Goal: Task Accomplishment & Management: Use online tool/utility

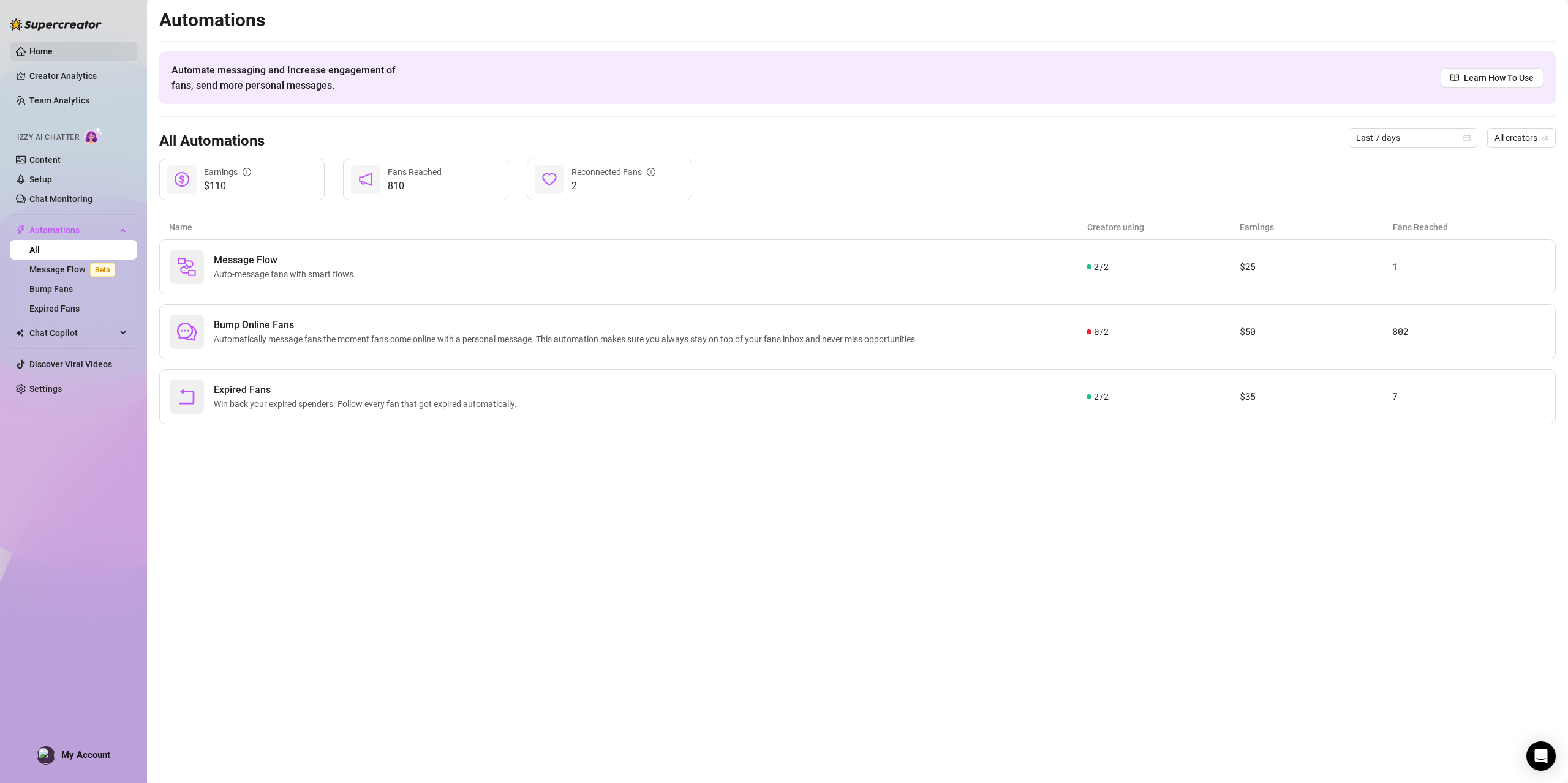
click at [52, 56] on link "Home" at bounding box center [41, 51] width 23 height 10
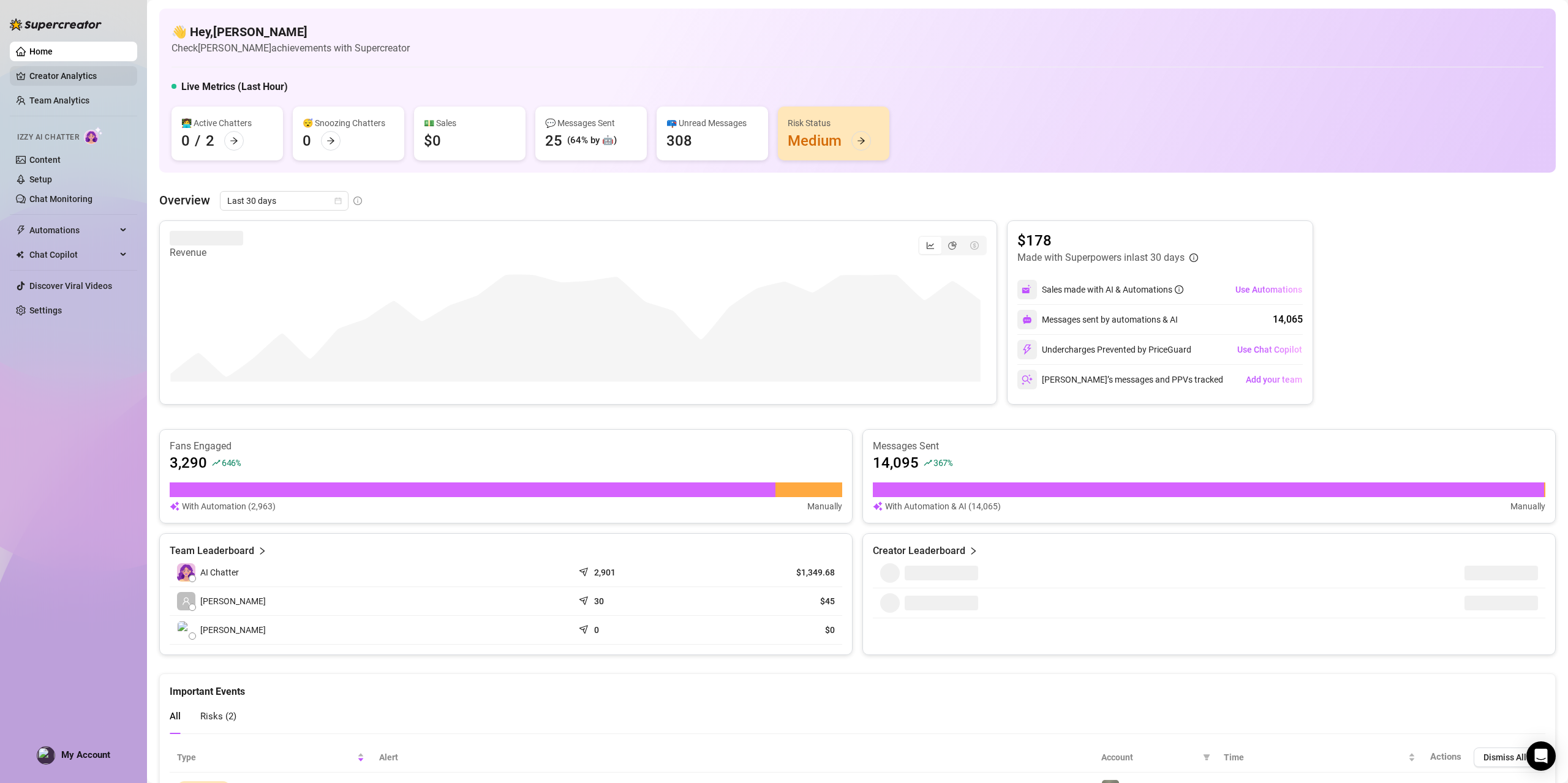
click at [72, 74] on link "Creator Analytics" at bounding box center [78, 76] width 98 height 20
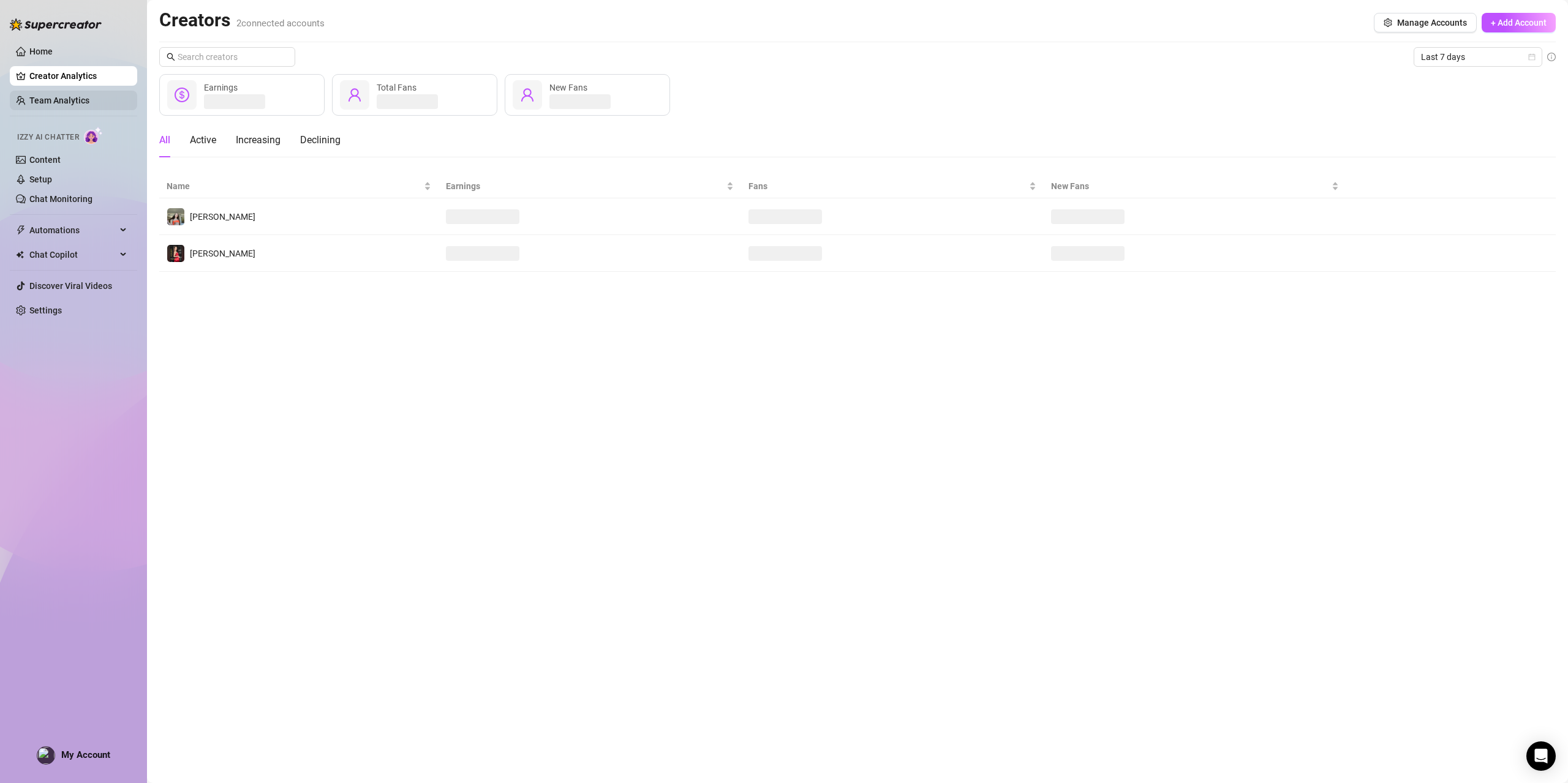
click at [63, 96] on link "Team Analytics" at bounding box center [59, 100] width 60 height 10
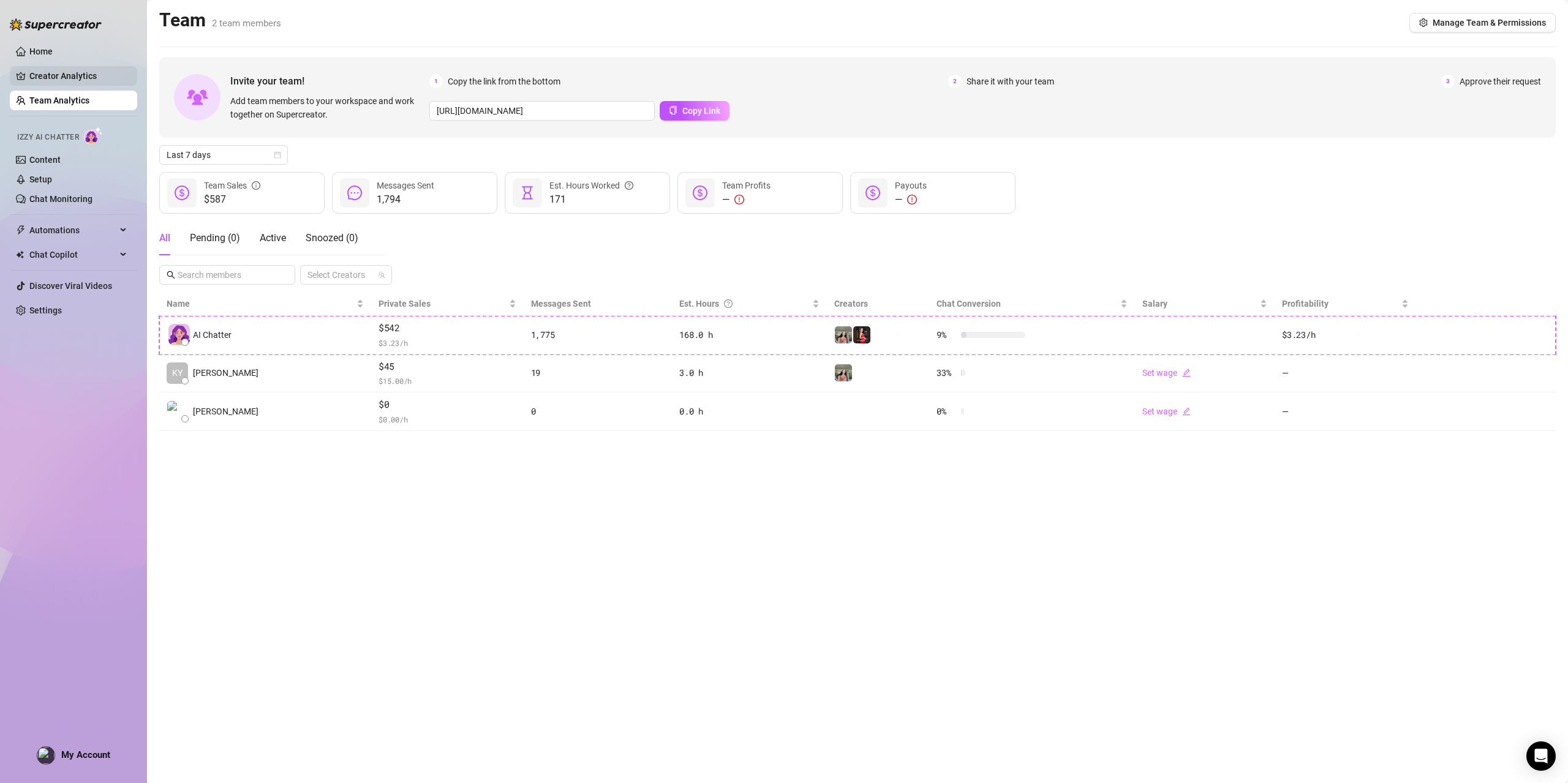
click at [82, 79] on link "Creator Analytics" at bounding box center [78, 76] width 98 height 20
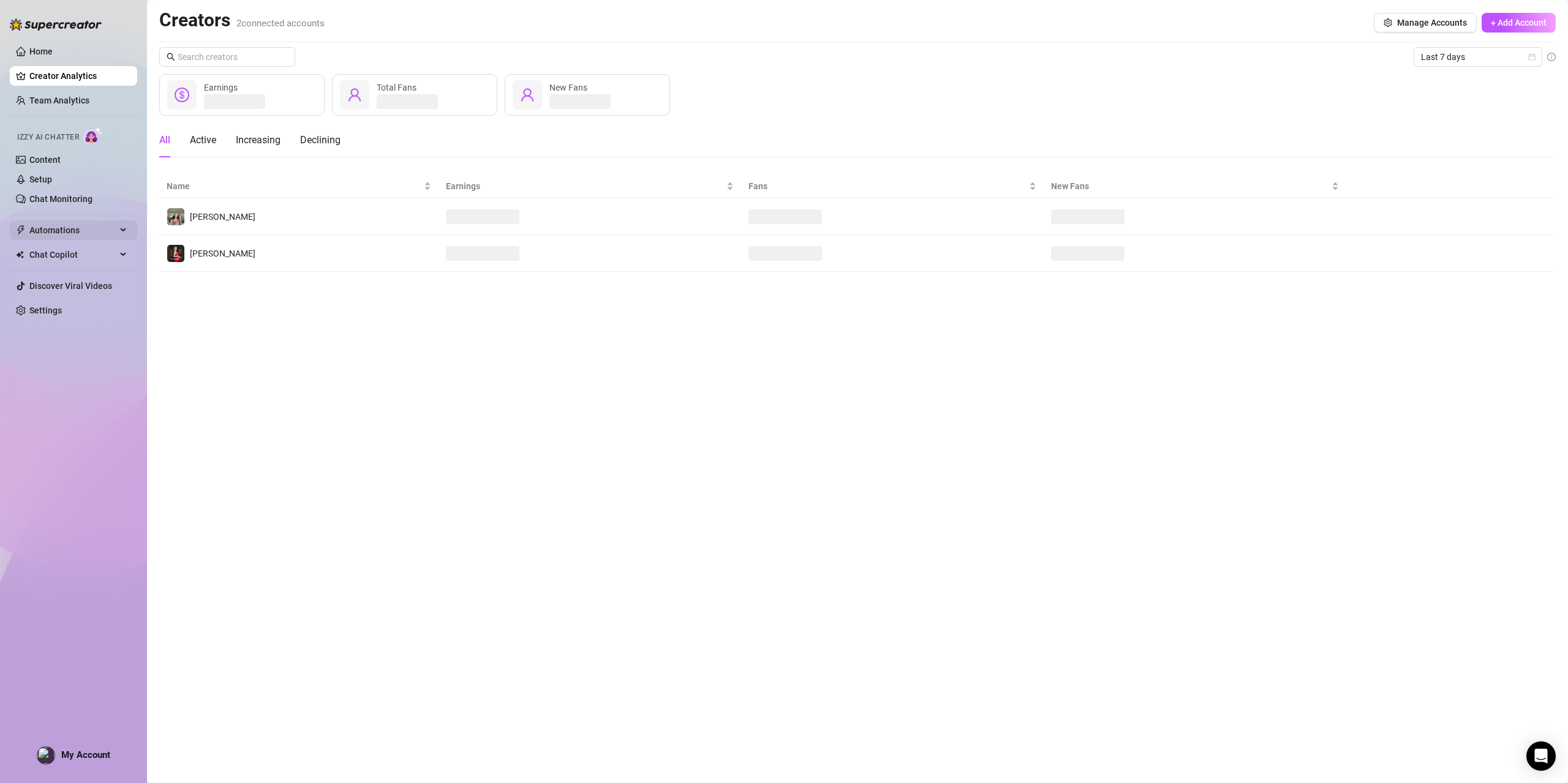
click at [70, 232] on span "Automations" at bounding box center [72, 230] width 87 height 20
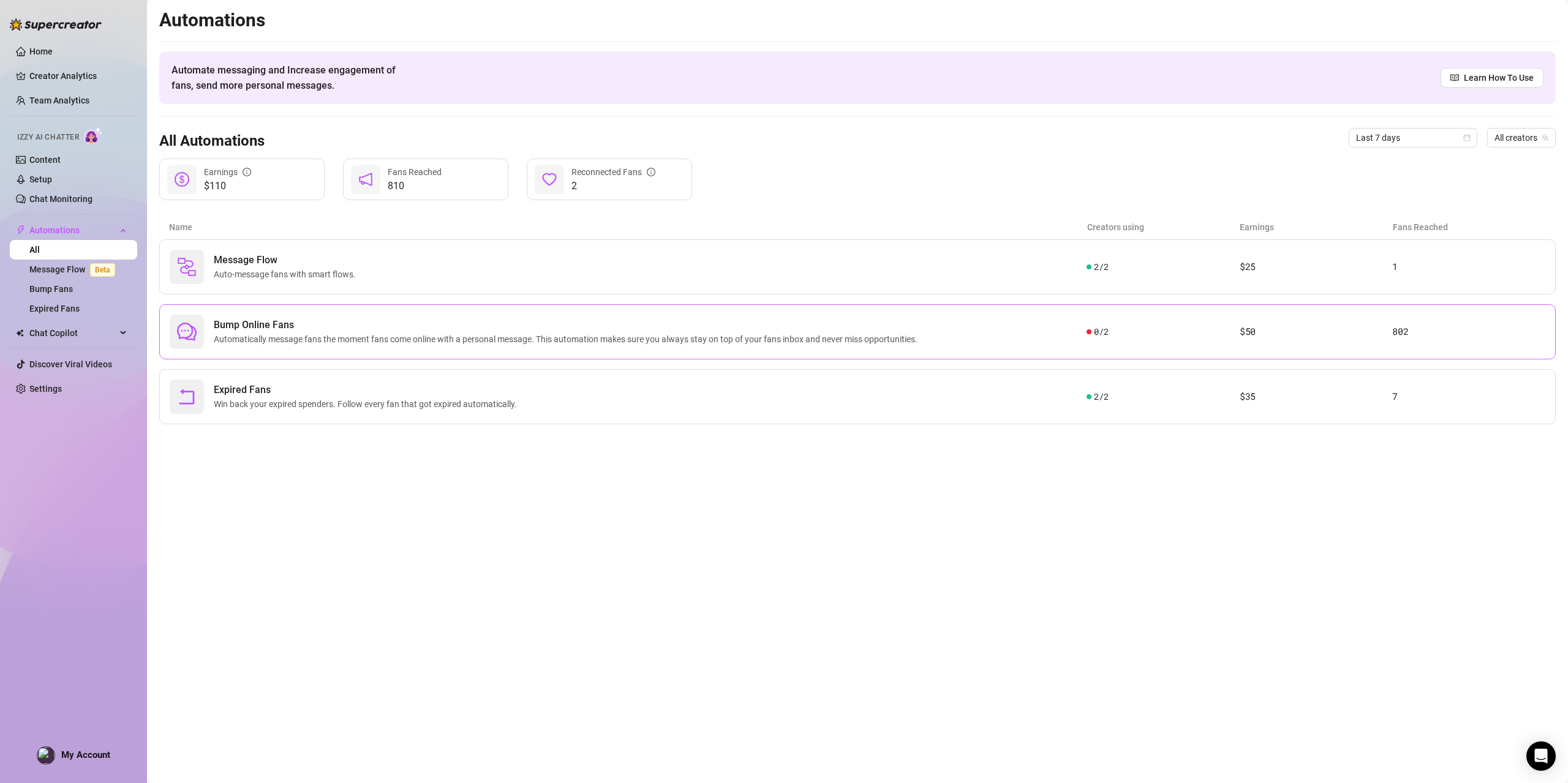
click at [240, 343] on span "Automatically message fans the moment fans come online with a personal message.…" at bounding box center [568, 339] width 709 height 13
click at [366, 261] on div "Message Flow Auto-message fans with smart flows." at bounding box center [628, 267] width 916 height 34
drag, startPoint x: 268, startPoint y: 144, endPoint x: 163, endPoint y: 145, distance: 105.0
click at [163, 145] on div "All Automations Last 7 days All creators" at bounding box center [857, 138] width 1396 height 42
click at [55, 100] on link "Team Analytics" at bounding box center [59, 100] width 60 height 10
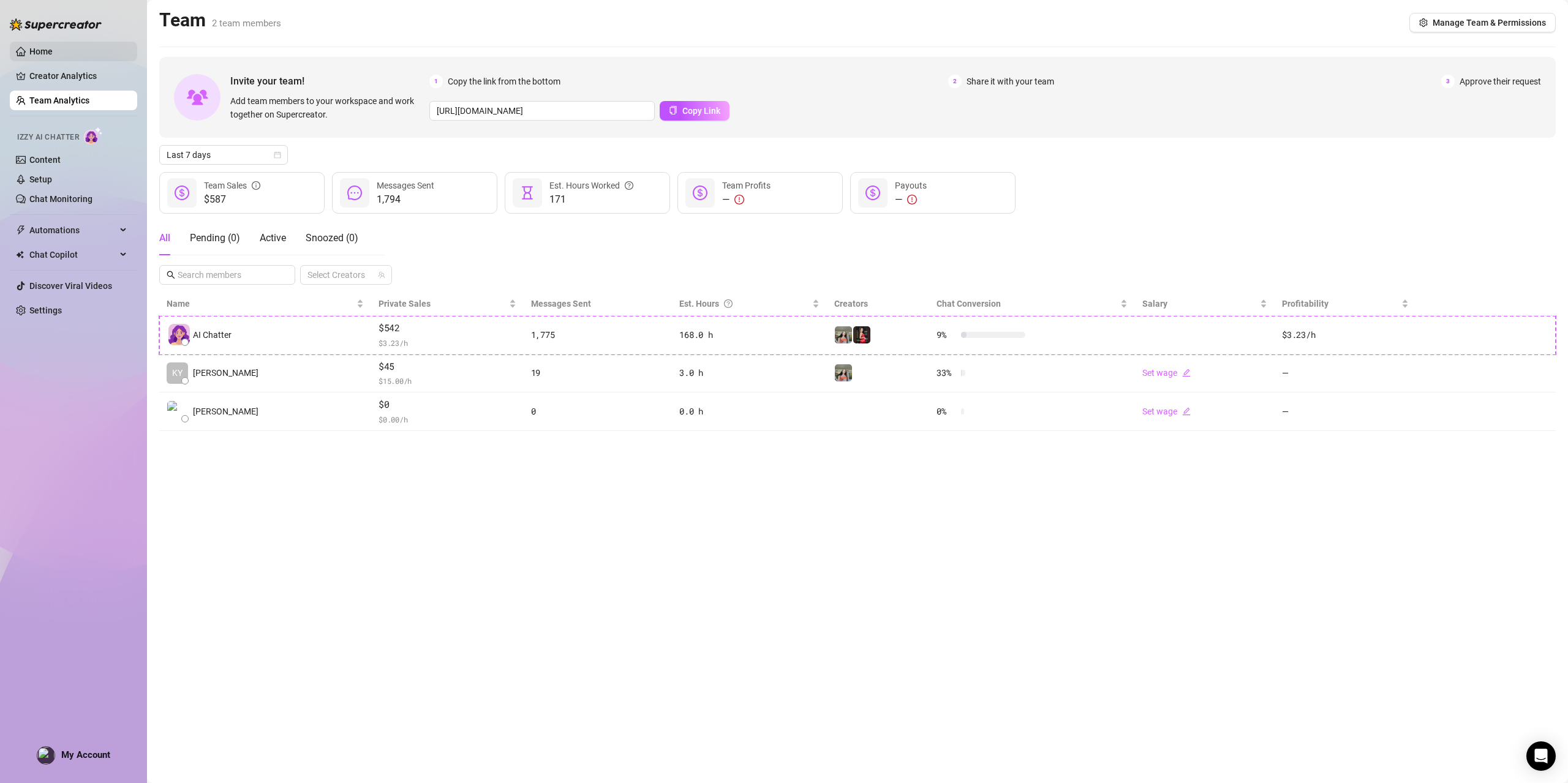
click at [42, 47] on link "Home" at bounding box center [41, 51] width 23 height 10
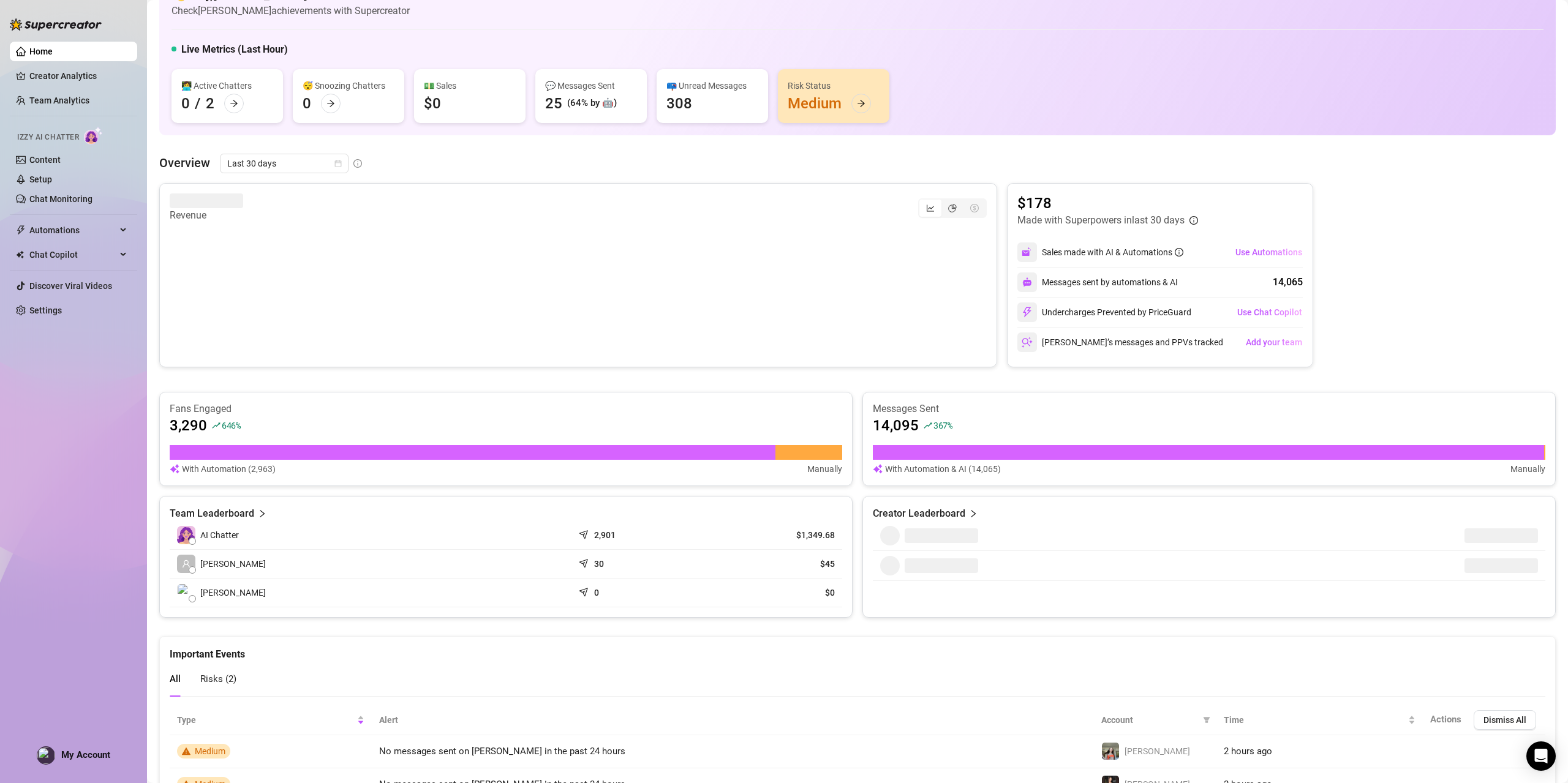
scroll to position [99, 0]
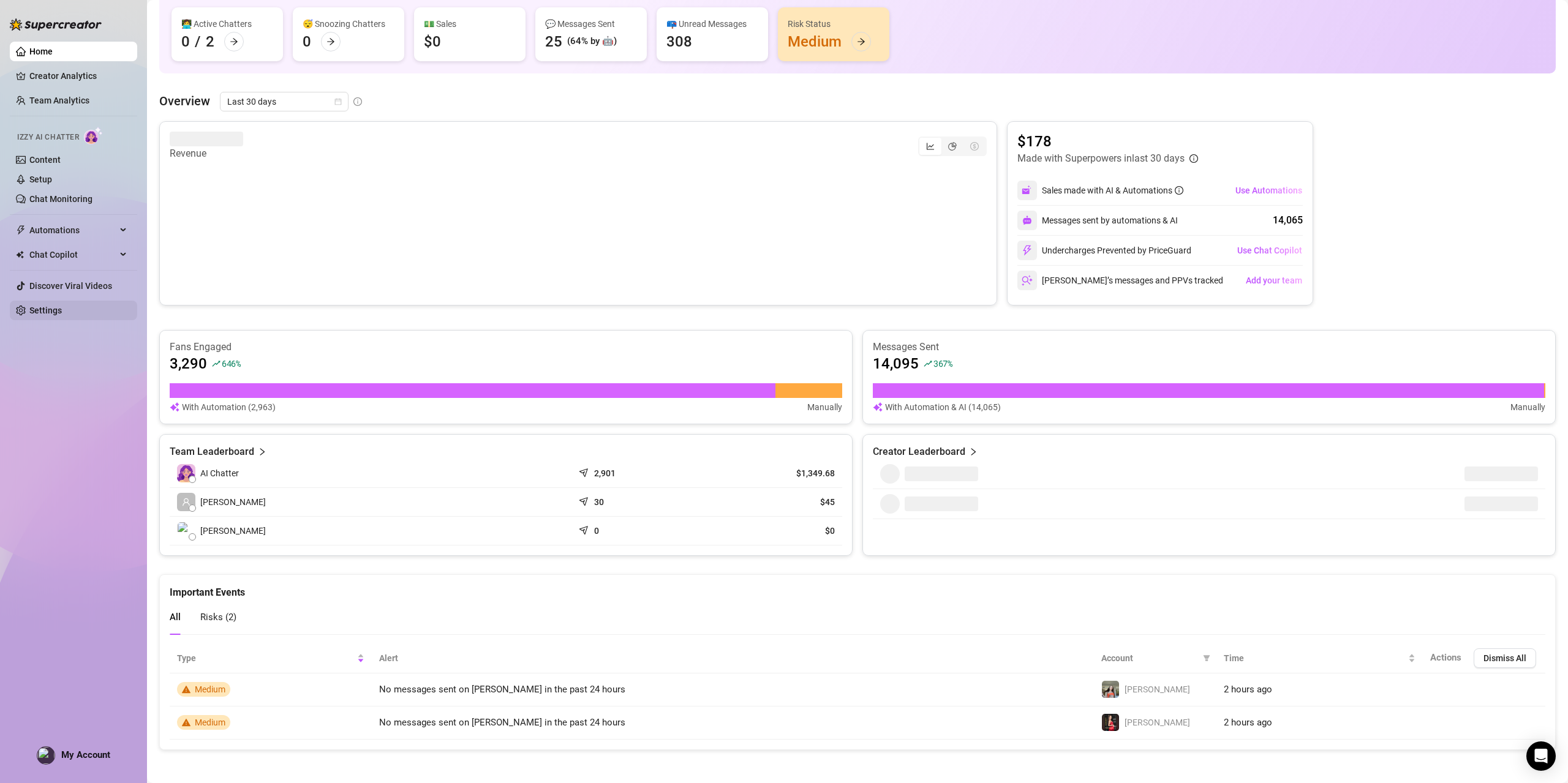
click at [49, 305] on link "Settings" at bounding box center [46, 310] width 32 height 10
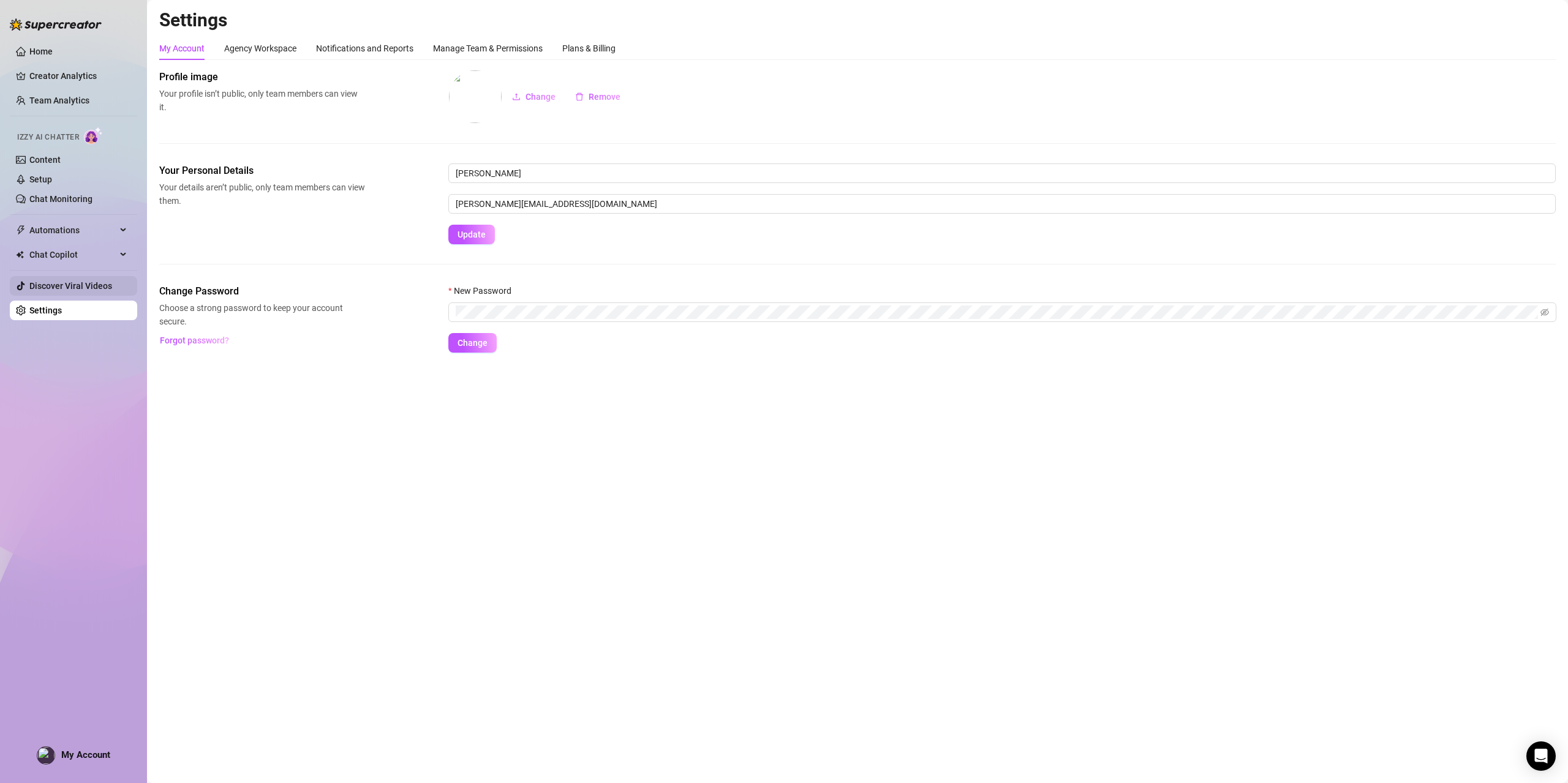
click at [64, 282] on link "Discover Viral Videos" at bounding box center [71, 285] width 82 height 10
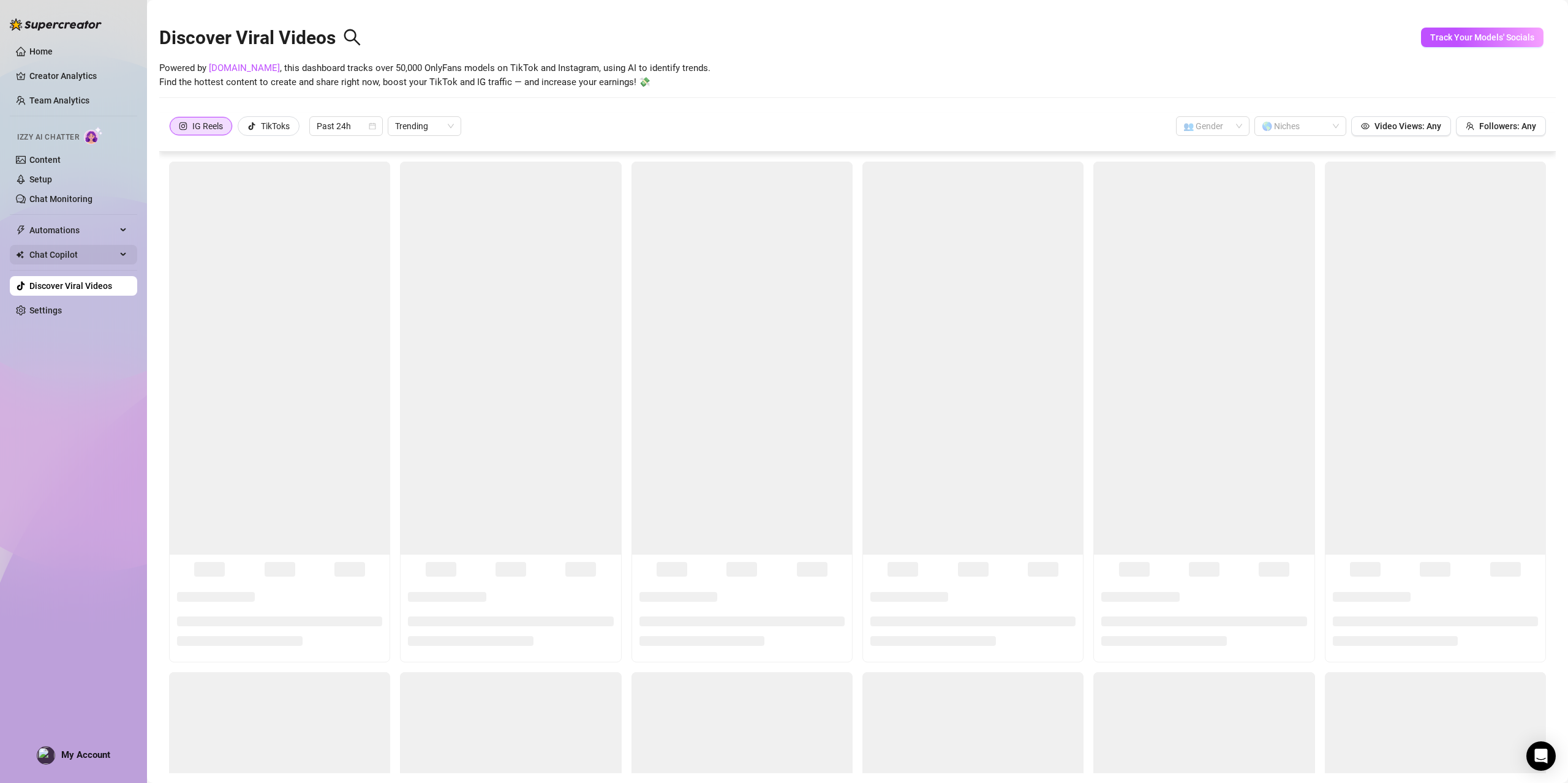
click at [80, 254] on span "Chat Copilot" at bounding box center [72, 255] width 87 height 20
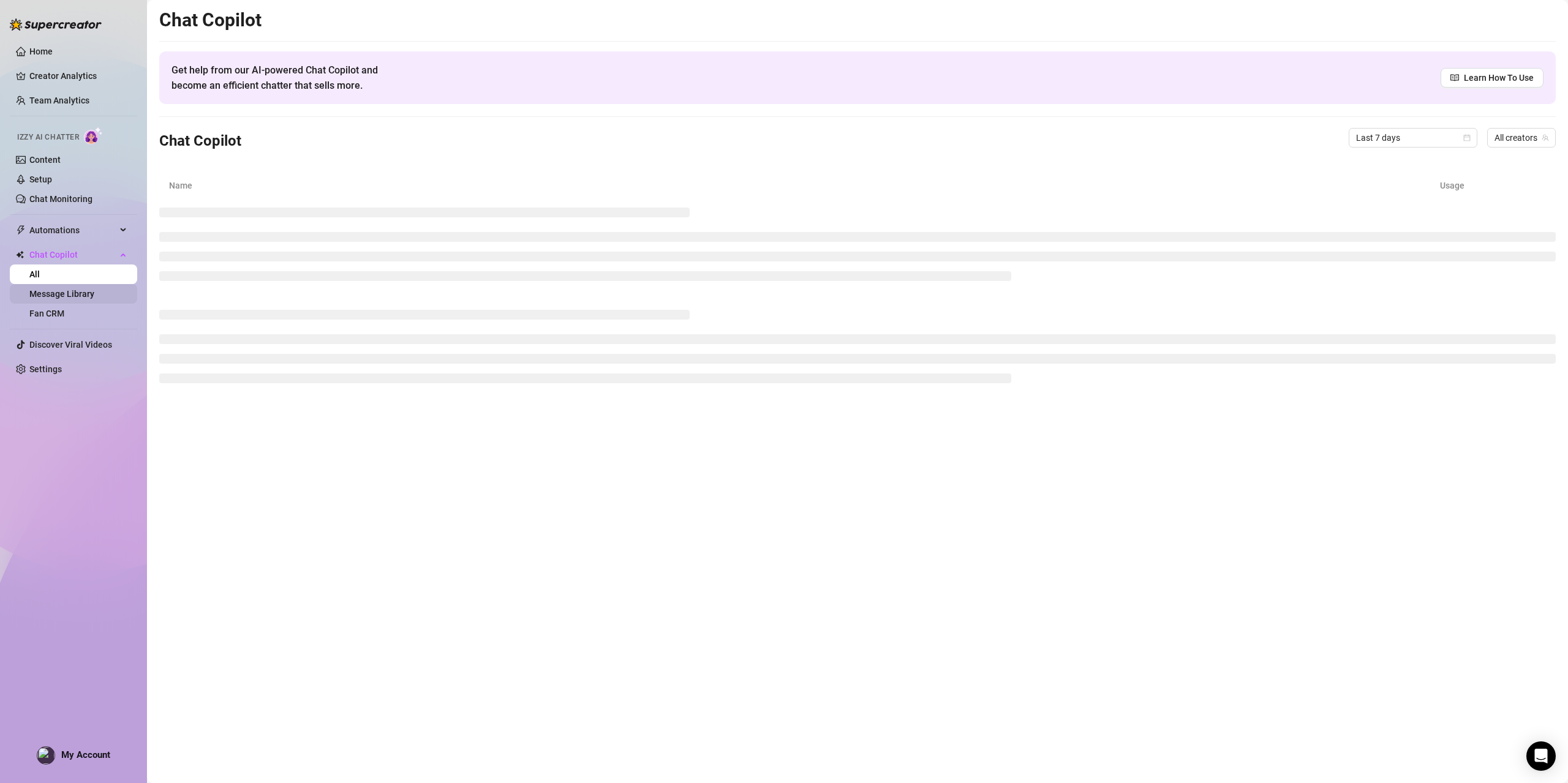
click at [71, 294] on link "Message Library" at bounding box center [62, 294] width 65 height 10
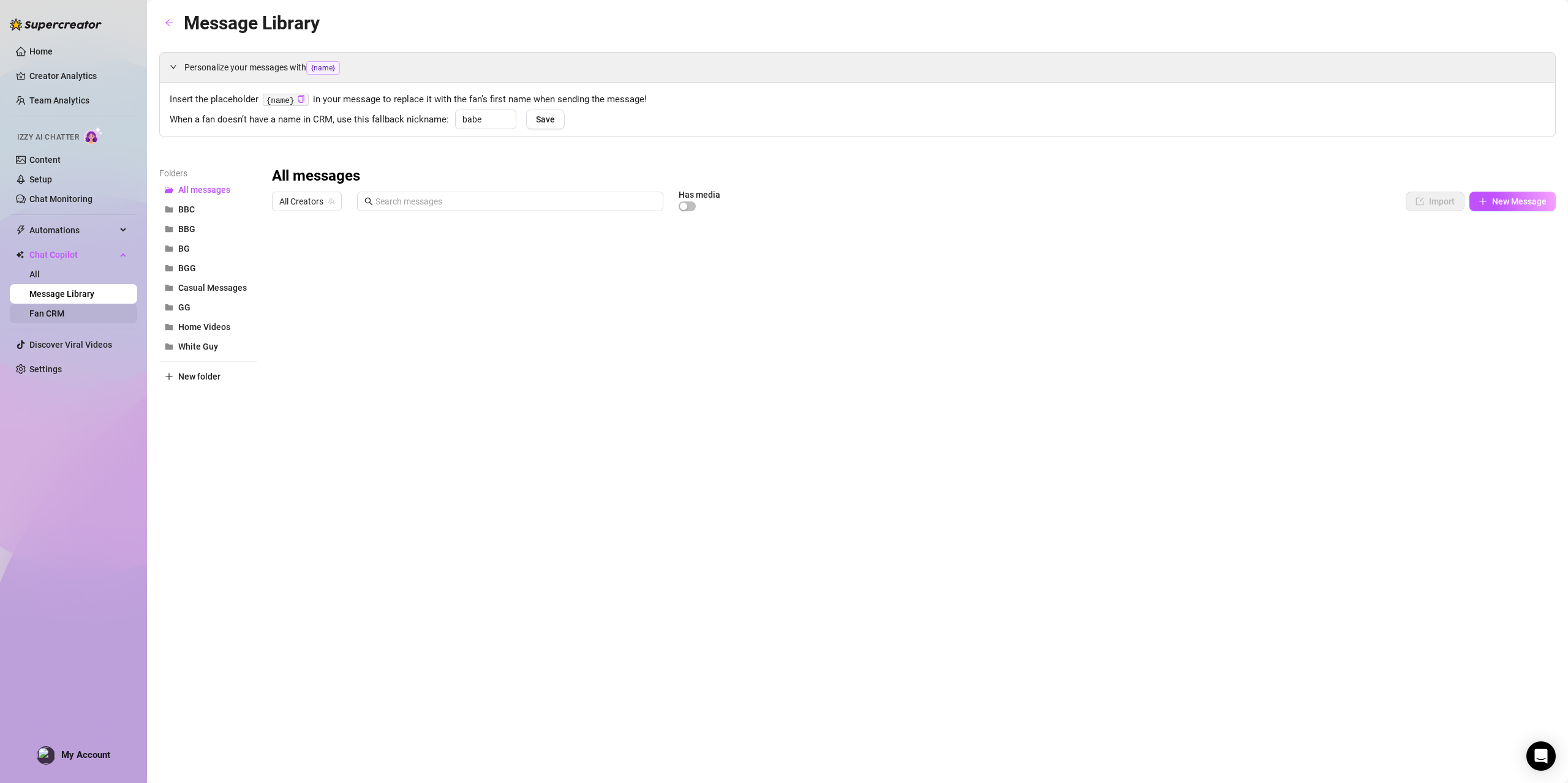
click at [46, 310] on link "Fan CRM" at bounding box center [47, 313] width 35 height 10
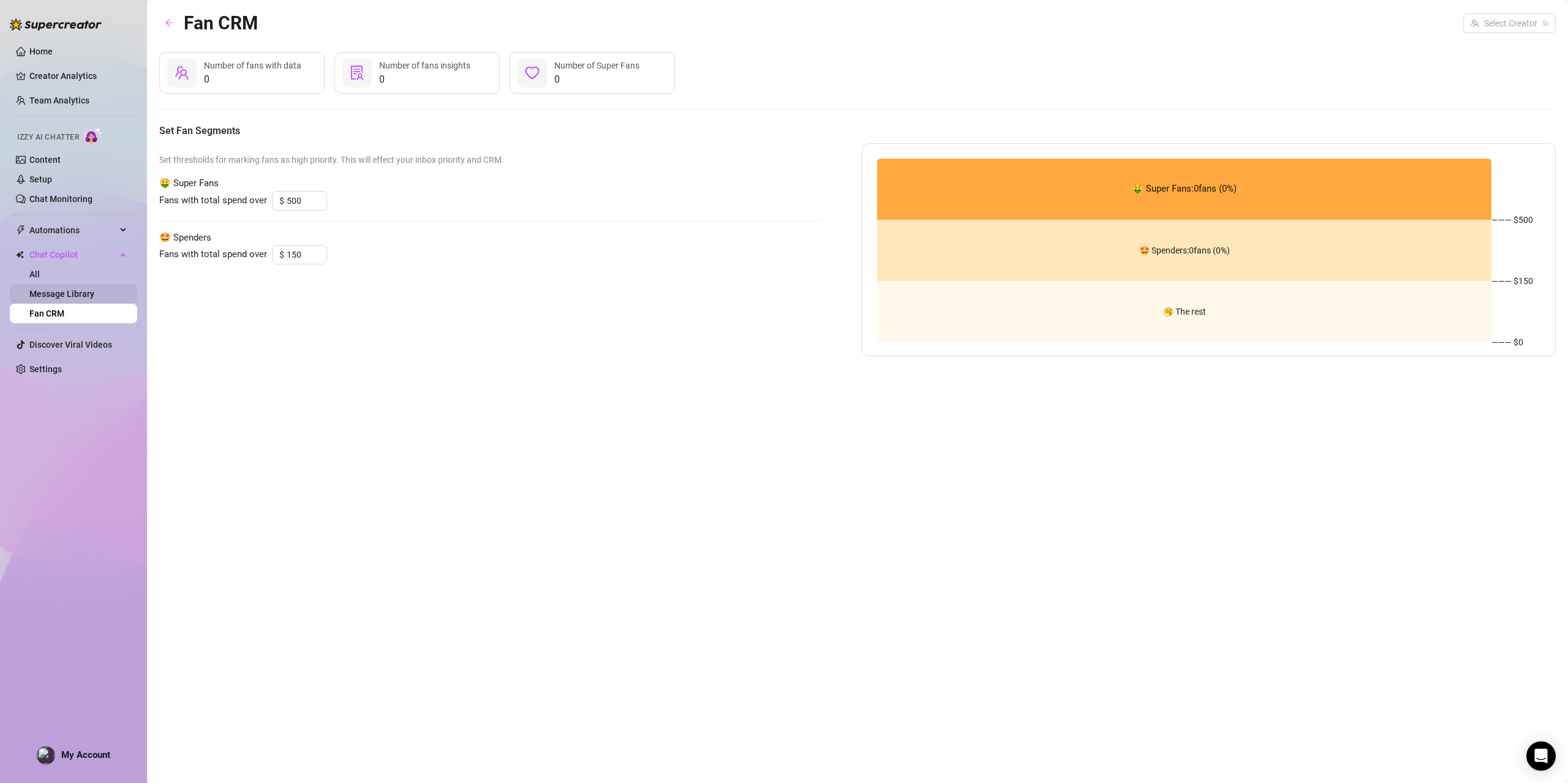
type input "1000"
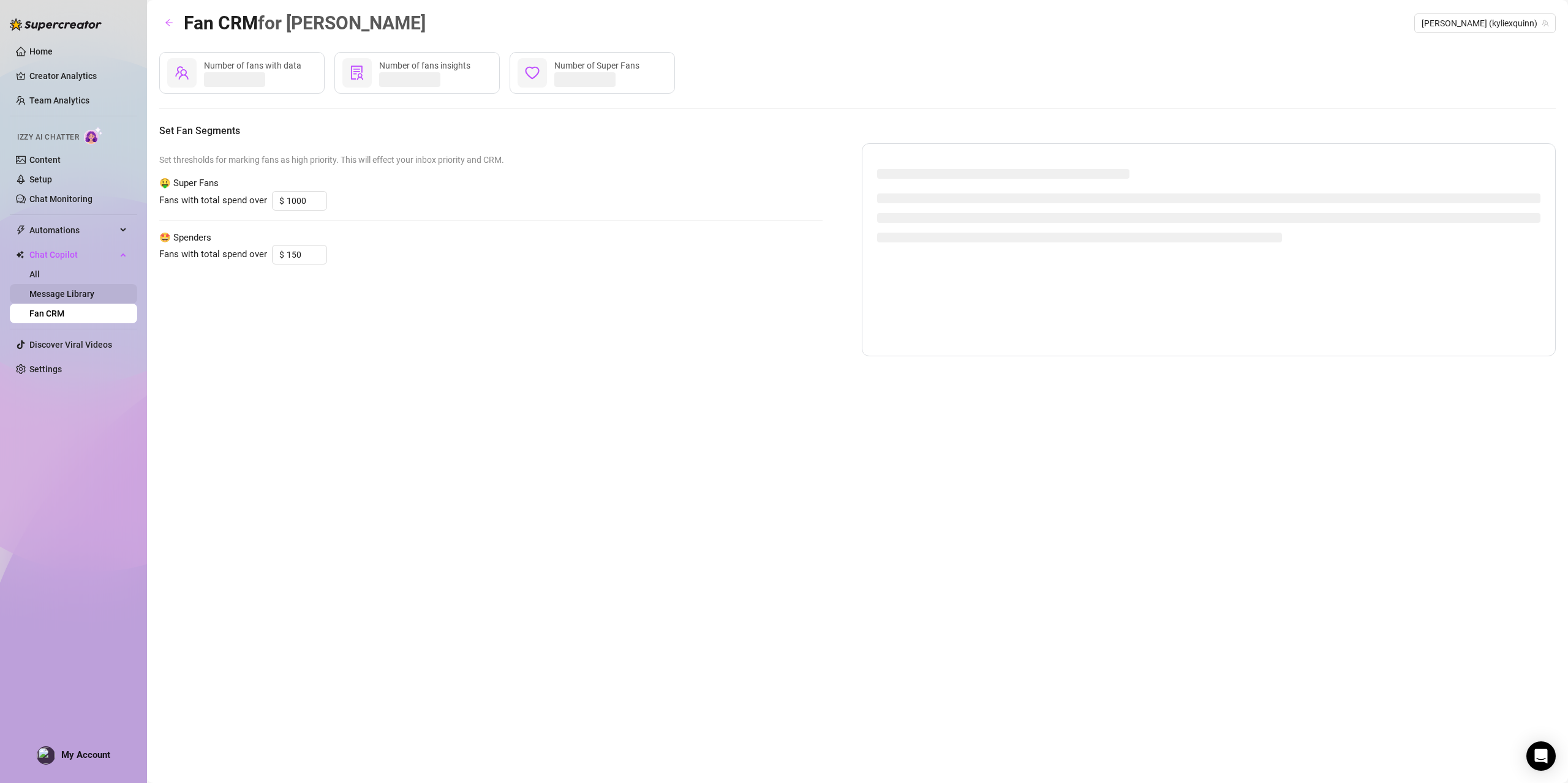
click at [81, 290] on link "Message Library" at bounding box center [62, 294] width 65 height 10
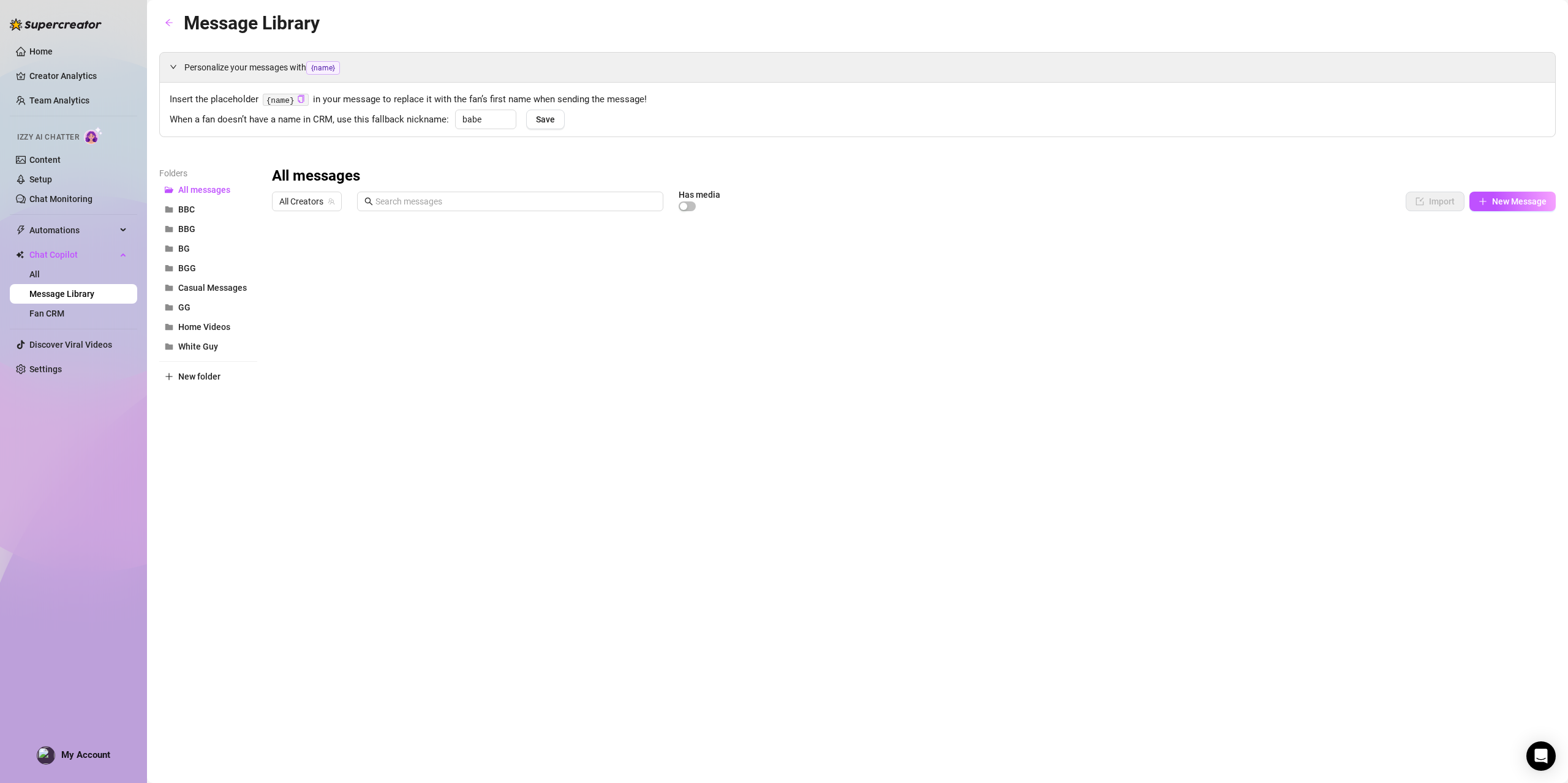
click at [464, 157] on div "Personalize your messages with {name} Insert the placeholder {name} in your mes…" at bounding box center [857, 270] width 1396 height 438
click at [195, 207] on button "BBC" at bounding box center [208, 209] width 98 height 20
click at [438, 251] on div at bounding box center [914, 353] width 1283 height 273
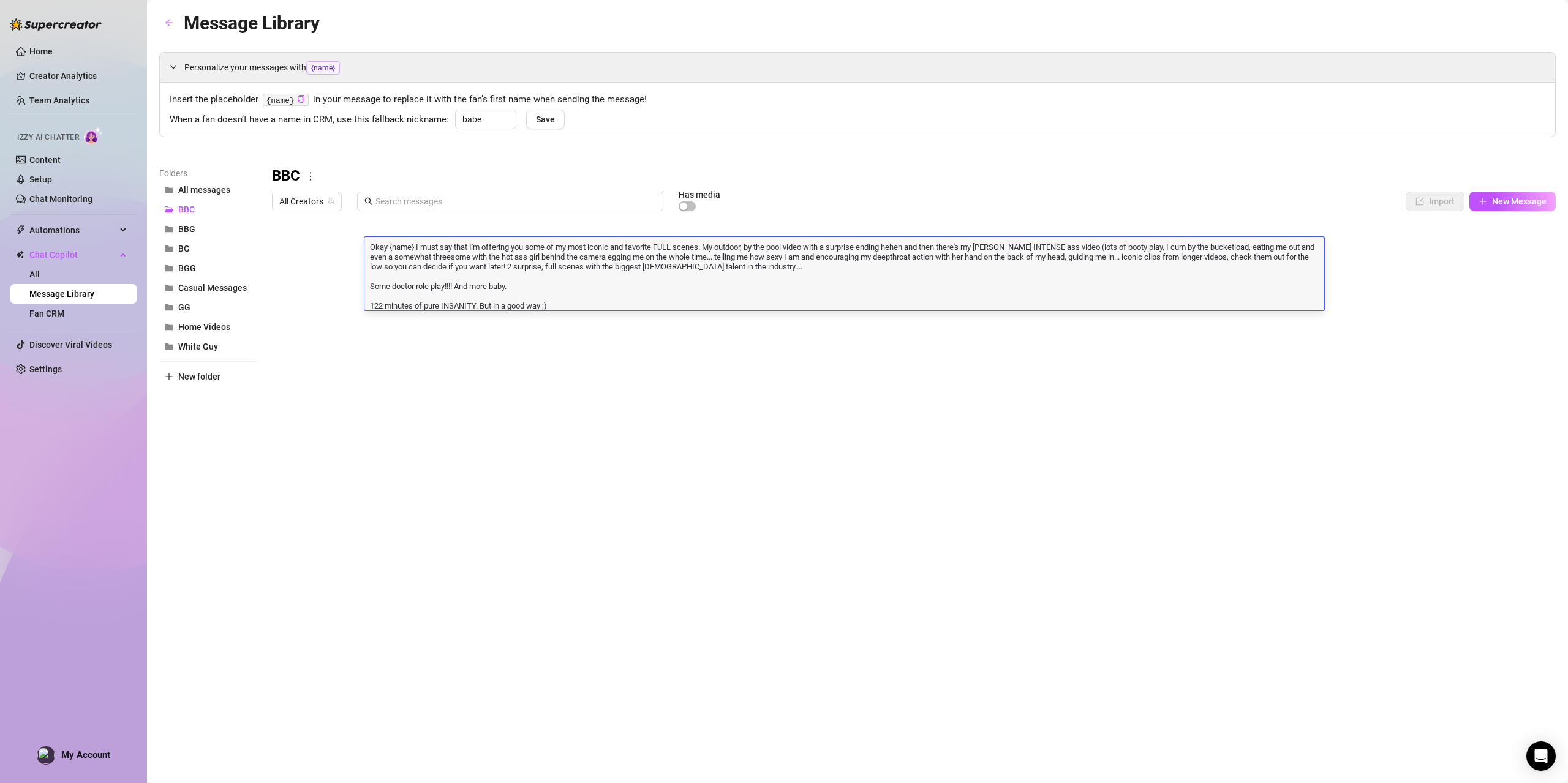
click at [567, 358] on div at bounding box center [914, 353] width 1283 height 273
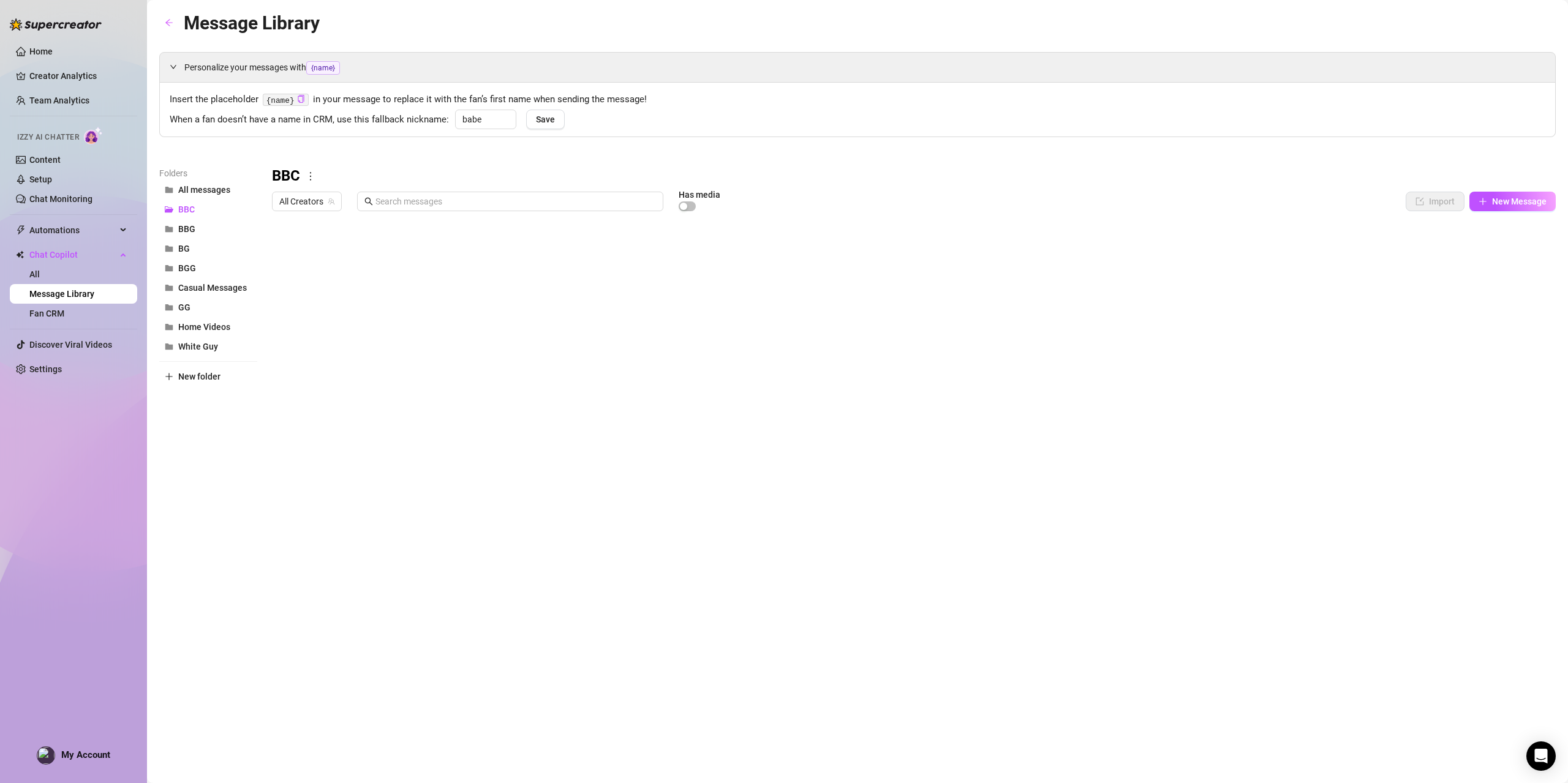
click at [1336, 251] on div at bounding box center [914, 353] width 1283 height 273
click at [1344, 224] on div at bounding box center [914, 353] width 1283 height 273
click at [398, 246] on div at bounding box center [914, 353] width 1283 height 273
click at [601, 168] on div "BBC" at bounding box center [914, 176] width 1283 height 20
click at [212, 292] on button "Casual Messages" at bounding box center [208, 288] width 98 height 20
